Goal: Task Accomplishment & Management: Complete application form

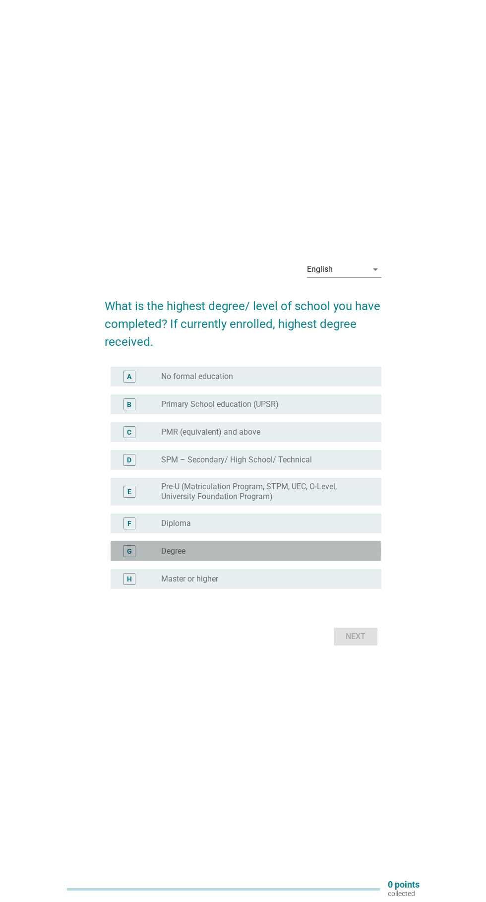
click at [304, 557] on div "radio_button_unchecked Degree" at bounding box center [267, 552] width 212 height 12
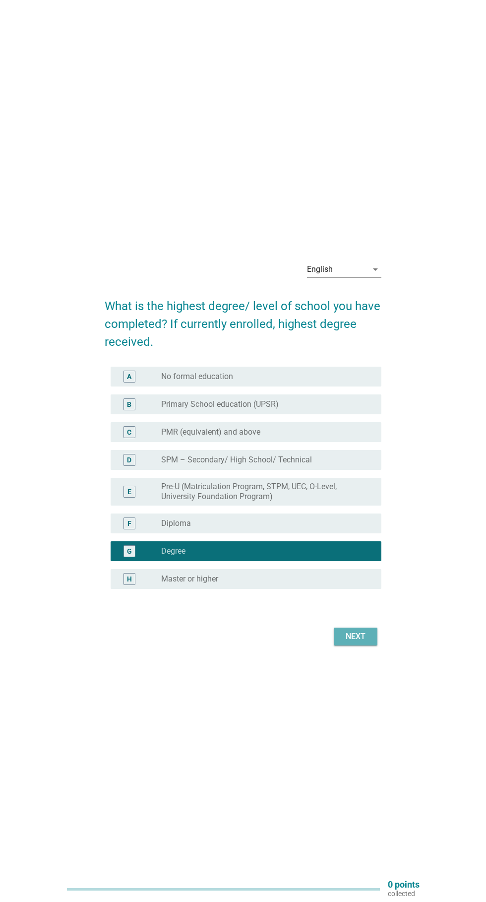
click at [358, 643] on div "Next" at bounding box center [356, 637] width 28 height 12
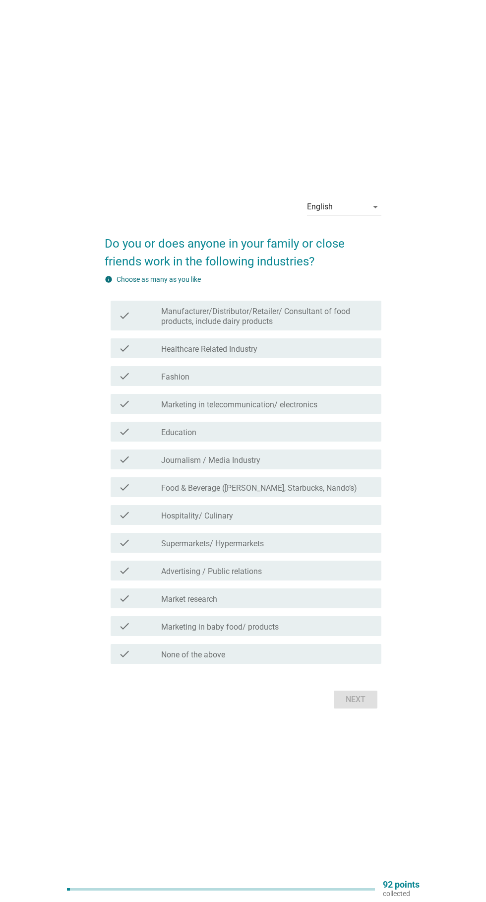
click at [345, 327] on label "Manufacturer/Distributor/Retailer/ Consultant of food products, include dairy p…" at bounding box center [267, 317] width 212 height 20
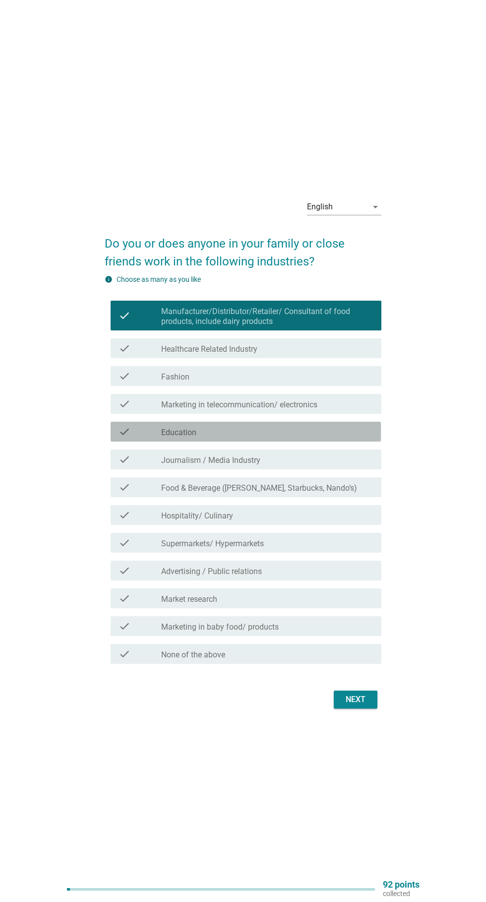
click at [311, 438] on div "check_box_outline_blank Education" at bounding box center [267, 432] width 212 height 12
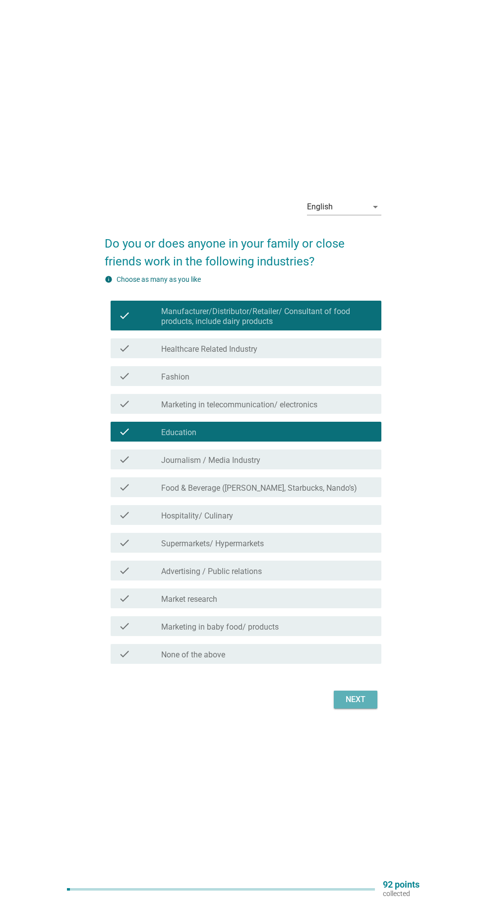
click at [358, 706] on div "Next" at bounding box center [356, 700] width 28 height 12
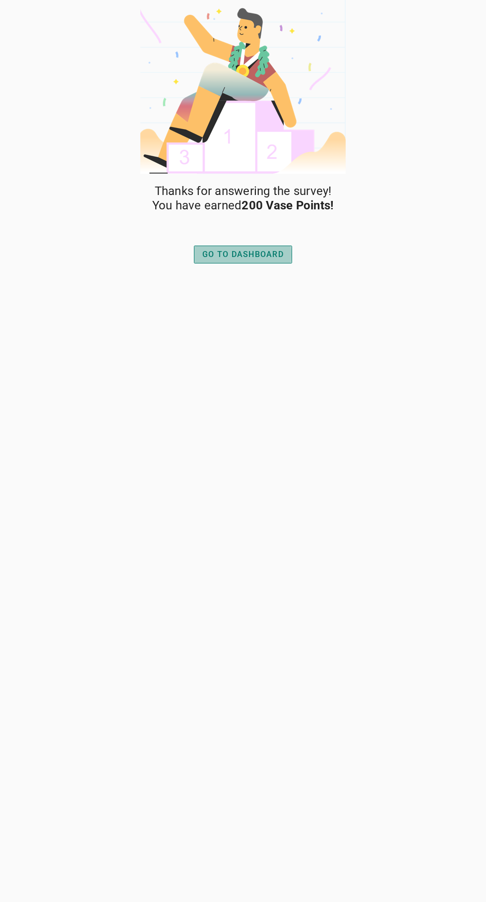
click at [243, 258] on div "GO TO DASHBOARD" at bounding box center [243, 255] width 81 height 12
